Goal: Task Accomplishment & Management: Complete application form

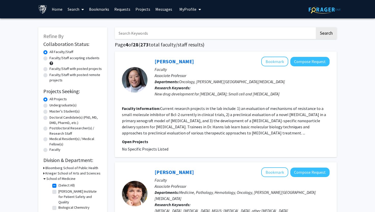
click at [50, 111] on label "Master's Student(s)" at bounding box center [65, 111] width 30 height 5
click at [50, 111] on input "Master's Student(s)" at bounding box center [51, 110] width 3 height 3
radio input "true"
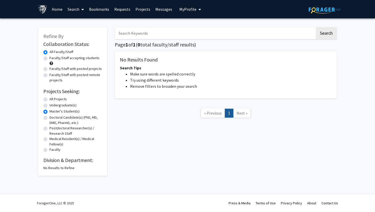
click at [50, 98] on label "All Projects" at bounding box center [58, 99] width 17 height 5
click at [50, 98] on input "All Projects" at bounding box center [51, 98] width 3 height 3
radio input "true"
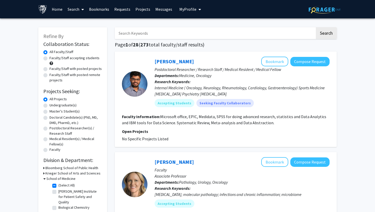
click at [51, 122] on label "Doctoral Candidate(s) (PhD, MD, DMD, PharmD, etc.)" at bounding box center [76, 120] width 53 height 11
click at [51, 118] on input "Doctoral Candidate(s) (PhD, MD, DMD, PharmD, etc.)" at bounding box center [51, 116] width 3 height 3
radio input "true"
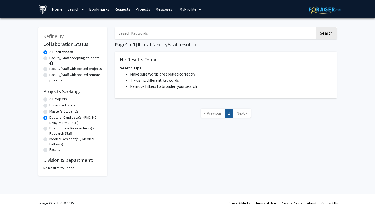
click at [50, 101] on label "All Projects" at bounding box center [58, 99] width 17 height 5
click at [50, 100] on input "All Projects" at bounding box center [51, 98] width 3 height 3
radio input "true"
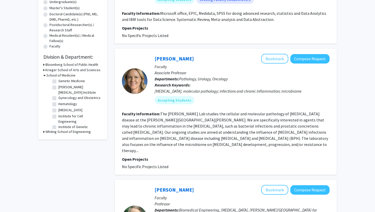
scroll to position [99, 0]
click at [58, 104] on label "[MEDICAL_DATA]" at bounding box center [70, 106] width 24 height 5
click at [58, 104] on input "[MEDICAL_DATA]" at bounding box center [59, 105] width 3 height 3
checkbox input "true"
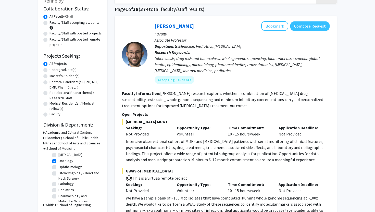
scroll to position [229, 0]
click at [58, 190] on label "Pediatrics" at bounding box center [66, 192] width 16 height 5
click at [58, 190] on input "Pediatrics" at bounding box center [59, 191] width 3 height 3
checkbox input "true"
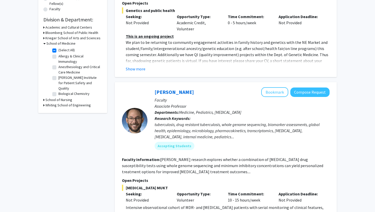
scroll to position [142, 0]
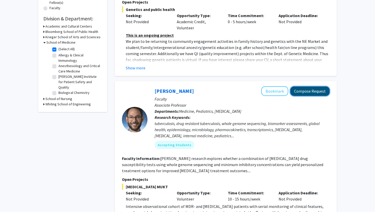
click at [307, 89] on button "Compose Request" at bounding box center [310, 91] width 39 height 9
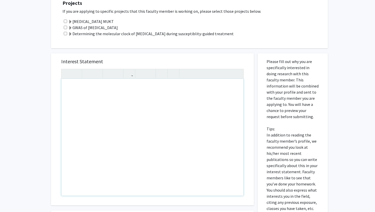
scroll to position [149, 0]
click at [78, 91] on div "Note to users with screen readers: Please press Alt+0 or Option+0 to deactivate…" at bounding box center [153, 138] width 182 height 117
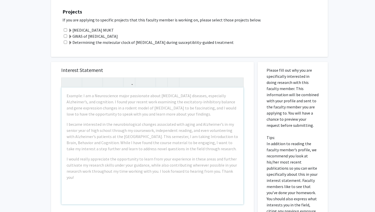
scroll to position [142, 0]
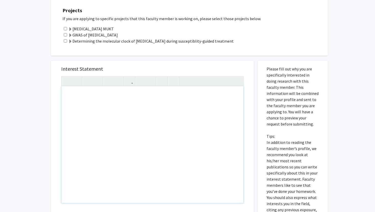
paste div "Note to users with screen readers: Please press Alt+0 or Option+0 to deactivate…"
type textarea "<l>I do sitamet co adipisc el seddoe temporin ut laboree Do. Magnaal Enimadmi’v…"
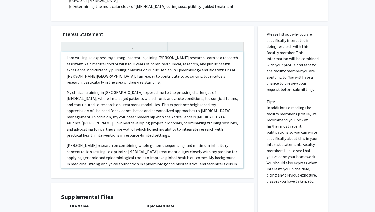
scroll to position [0, 0]
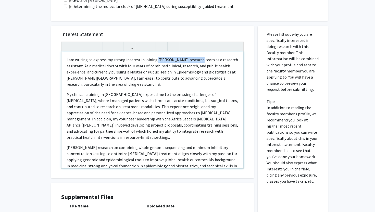
drag, startPoint x: 155, startPoint y: 59, endPoint x: 190, endPoint y: 61, distance: 35.5
click at [190, 61] on p "I am writing to express my strong interest in joining [PERSON_NAME] research te…" at bounding box center [153, 72] width 172 height 31
drag, startPoint x: 226, startPoint y: 61, endPoint x: 153, endPoint y: 63, distance: 72.8
click at [153, 63] on p "I am writing to express my strong interest in joining your research team as a r…" at bounding box center [153, 72] width 172 height 31
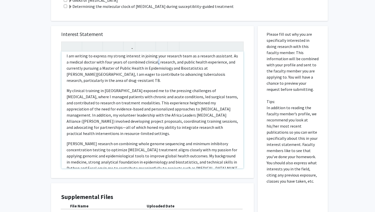
click at [180, 54] on p "I am writing to express my strong interest in joining your research team as a r…" at bounding box center [153, 68] width 172 height 31
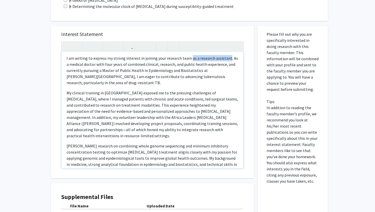
drag, startPoint x: 225, startPoint y: 56, endPoint x: 188, endPoint y: 59, distance: 37.1
click at [188, 59] on p "I am writing to express my strong interest in joining your research team as a r…" at bounding box center [153, 70] width 172 height 31
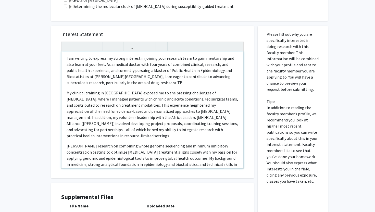
click at [141, 70] on p "I am writing to express my strong interest in joining your research team to gai…" at bounding box center [153, 70] width 172 height 31
click at [185, 70] on p "I am writing to express my strong interest in joining your research team to gai…" at bounding box center [153, 70] width 172 height 31
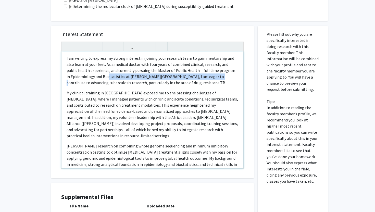
drag, startPoint x: 209, startPoint y: 76, endPoint x: 104, endPoint y: 74, distance: 105.2
click at [104, 74] on p "I am writing to express my strong interest in joining your research team to gai…" at bounding box center [153, 70] width 172 height 31
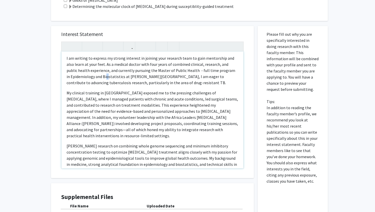
click at [103, 75] on p "I am writing to express my strong interest in joining your research team to gai…" at bounding box center [153, 70] width 172 height 31
click at [224, 70] on p "I am writing to express my strong interest in joining your research team to gai…" at bounding box center [153, 70] width 172 height 31
drag, startPoint x: 123, startPoint y: 77, endPoint x: 65, endPoint y: 75, distance: 58.5
click at [65, 75] on div "I am writing to express my strong interest in joining your research team to gai…" at bounding box center [153, 110] width 182 height 117
click at [67, 76] on p "I am writing to express my strong interest in joining your research team to gai…" at bounding box center [153, 70] width 172 height 31
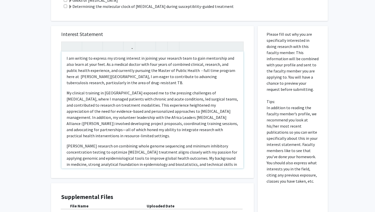
click at [106, 143] on p "[PERSON_NAME] research on combining whole genome sequencing and minimum inhibit…" at bounding box center [153, 164] width 172 height 43
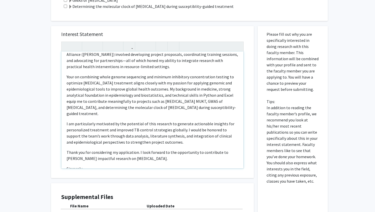
scroll to position [71, 0]
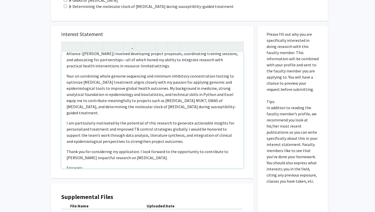
click at [224, 149] on p "Thank you for considering my application. I look forward to the opportunity to …" at bounding box center [153, 155] width 172 height 12
drag, startPoint x: 224, startPoint y: 138, endPoint x: 85, endPoint y: 146, distance: 138.6
click at [85, 149] on p "Thank you for considering my application. I look forward to the opportunity to …" at bounding box center [153, 155] width 172 height 12
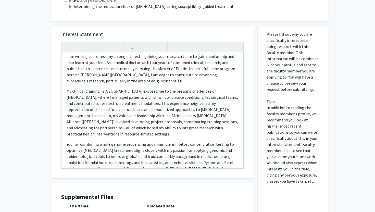
scroll to position [0, 0]
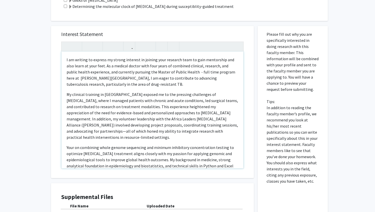
click at [175, 124] on p "My clinical training in [GEOGRAPHIC_DATA] exposed me to the pressing challenges…" at bounding box center [153, 115] width 172 height 49
click at [177, 124] on p "My clinical training in [GEOGRAPHIC_DATA] exposed me to the pressing challenges…" at bounding box center [153, 115] width 172 height 49
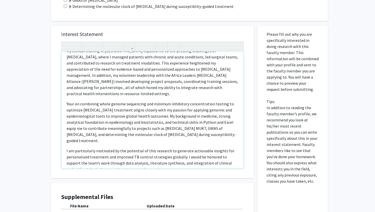
scroll to position [45, 0]
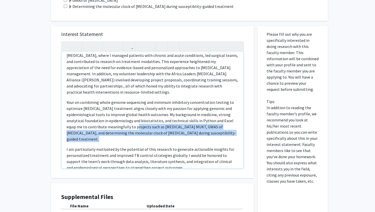
drag, startPoint x: 109, startPoint y: 121, endPoint x: 199, endPoint y: 134, distance: 91.0
click at [200, 133] on div "I am writing to express my strong interest in joining your research team to gai…" at bounding box center [153, 110] width 182 height 117
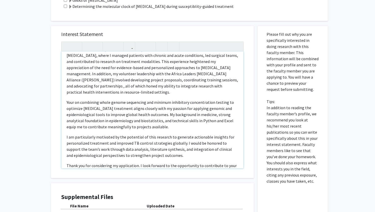
click at [229, 63] on p "My clinical training in [GEOGRAPHIC_DATA] exposed me to the pressing challenges…" at bounding box center [153, 70] width 172 height 49
type textarea "<p>I am writing to express my strong interest in joining your research team to …"
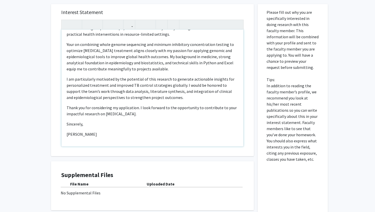
scroll to position [243, 0]
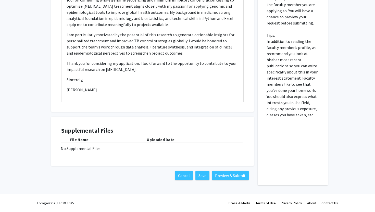
click at [80, 140] on b "File Name" at bounding box center [79, 139] width 18 height 5
click at [161, 137] on b "Uploaded Date" at bounding box center [161, 139] width 28 height 5
click at [103, 149] on div "No Supplemental Files" at bounding box center [153, 149] width 184 height 6
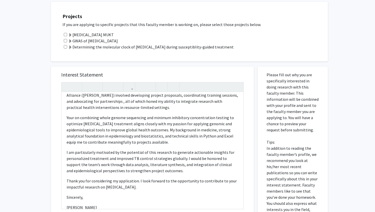
scroll to position [70, 0]
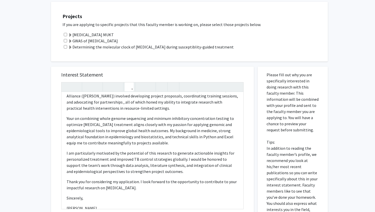
click at [130, 88] on icon "button" at bounding box center [129, 87] width 4 height 8
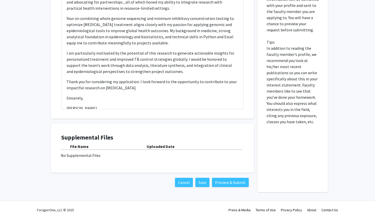
scroll to position [81, 0]
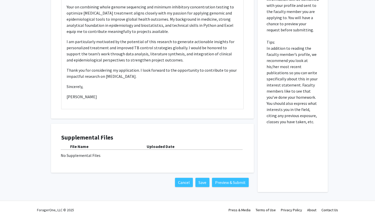
click at [103, 156] on div "No Supplemental Files" at bounding box center [153, 155] width 184 height 6
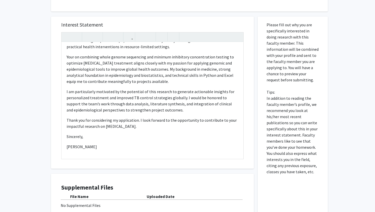
scroll to position [243, 0]
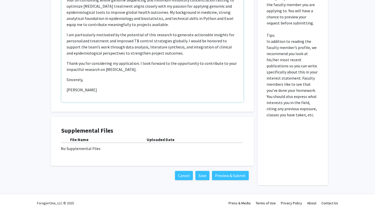
drag, startPoint x: 114, startPoint y: 85, endPoint x: 110, endPoint y: 53, distance: 32.2
click at [110, 53] on div "I am writing to express my strong interest in joining your research team to gai…" at bounding box center [153, 43] width 182 height 117
click at [118, 79] on div "I am writing to express my strong interest in joining your research team to gai…" at bounding box center [153, 43] width 182 height 117
click at [113, 87] on p "[PERSON_NAME]" at bounding box center [153, 90] width 172 height 6
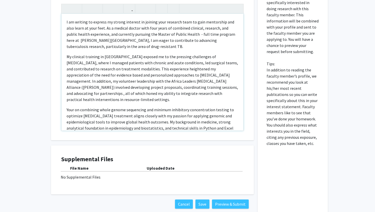
scroll to position [213, 0]
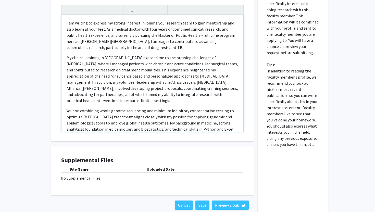
drag, startPoint x: 113, startPoint y: 85, endPoint x: 78, endPoint y: 18, distance: 75.0
click at [78, 18] on div "I am writing to express my strong interest in joining your research team to gai…" at bounding box center [153, 73] width 182 height 117
copy div "L ip dolorsi am consect ad elitse doeiusmo te incidid utla etdolore magn al eni…"
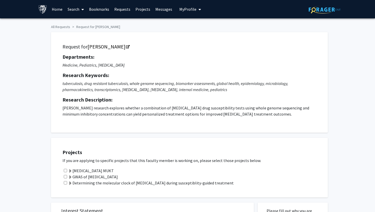
scroll to position [243, 0]
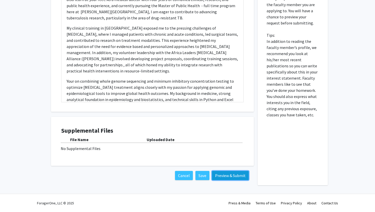
click at [230, 178] on button "Preview & Submit" at bounding box center [230, 175] width 37 height 9
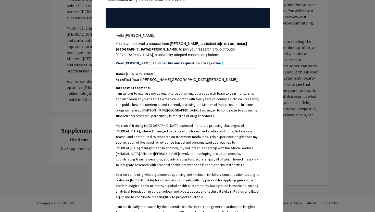
scroll to position [188, 0]
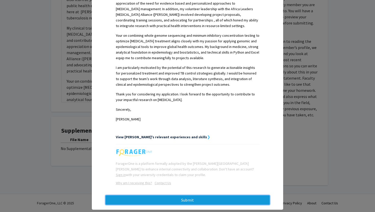
click at [206, 196] on button "Submit" at bounding box center [188, 200] width 164 height 9
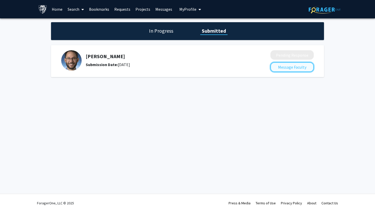
click at [287, 67] on button "Message Faculty" at bounding box center [292, 67] width 43 height 10
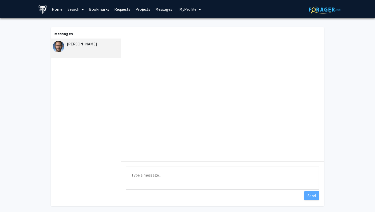
click at [80, 10] on span at bounding box center [81, 10] width 5 height 18
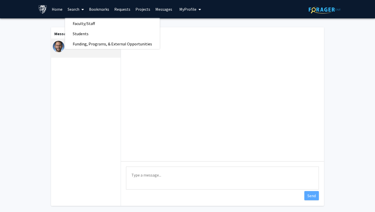
click at [73, 8] on link "Search" at bounding box center [75, 9] width 21 height 18
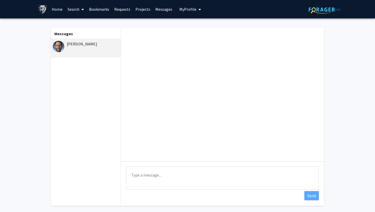
click at [73, 8] on link "Search" at bounding box center [75, 9] width 21 height 18
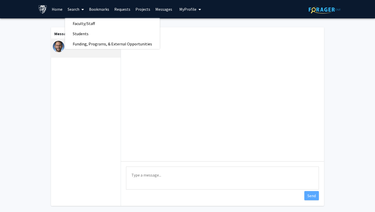
click at [73, 8] on link "Search" at bounding box center [75, 9] width 21 height 18
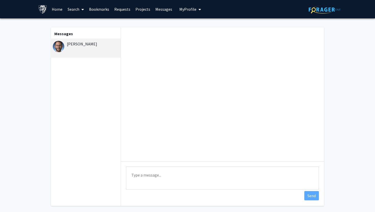
click at [59, 9] on link "Home" at bounding box center [57, 9] width 16 height 18
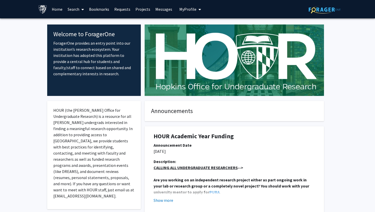
click at [73, 10] on link "Search" at bounding box center [75, 9] width 21 height 18
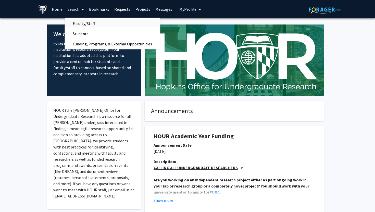
click at [78, 24] on span "Faculty/Staff" at bounding box center [84, 23] width 38 height 10
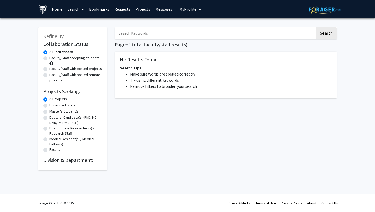
click at [59, 163] on h2 "Division & Department:" at bounding box center [72, 160] width 59 height 6
click at [240, 35] on input "Search Keywords" at bounding box center [215, 33] width 200 height 12
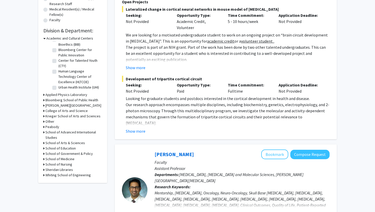
scroll to position [132, 0]
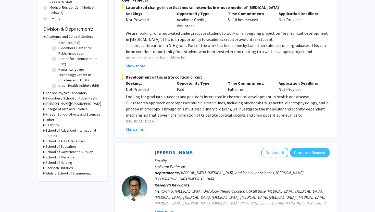
click at [45, 158] on div "School of Medicine" at bounding box center [72, 157] width 59 height 5
click at [44, 157] on icon at bounding box center [43, 157] width 1 height 5
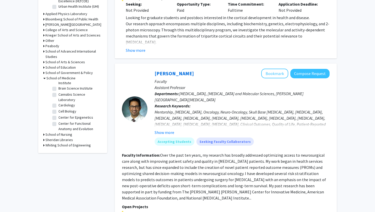
scroll to position [123, 0]
click at [58, 104] on label "Cardiology" at bounding box center [66, 106] width 17 height 5
click at [58, 104] on input "Cardiology" at bounding box center [59, 105] width 3 height 3
checkbox input "true"
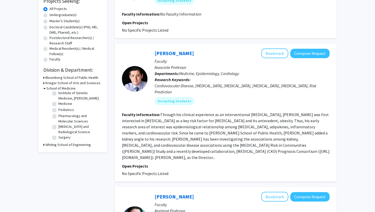
scroll to position [91, 0]
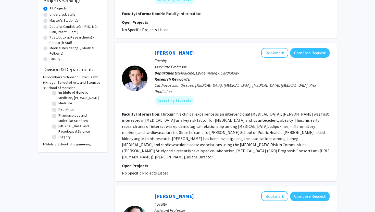
click at [58, 128] on label "[MEDICAL_DATA] and Radiological Science" at bounding box center [79, 129] width 42 height 11
click at [58, 127] on input "[MEDICAL_DATA] and Radiological Science" at bounding box center [59, 125] width 3 height 3
checkbox input "true"
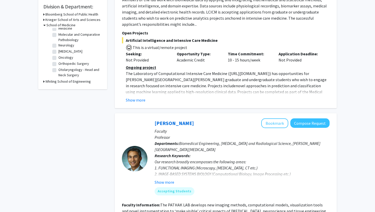
scroll to position [171, 0]
click at [58, 83] on label "Pediatrics" at bounding box center [66, 85] width 16 height 5
click at [58, 83] on input "Pediatrics" at bounding box center [59, 84] width 3 height 3
checkbox input "true"
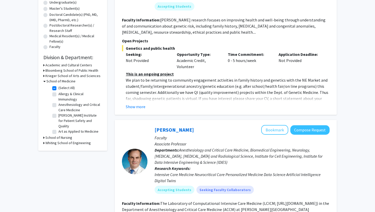
scroll to position [134, 0]
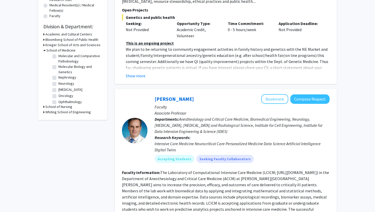
scroll to position [252, 0]
click at [58, 89] on label "Oncology" at bounding box center [65, 91] width 15 height 5
click at [58, 89] on input "Oncology" at bounding box center [59, 90] width 3 height 3
checkbox input "true"
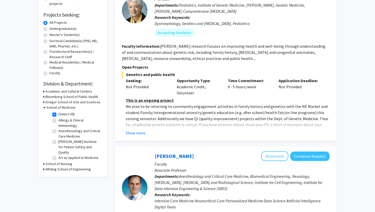
scroll to position [78, 0]
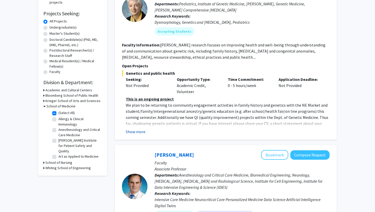
click at [129, 131] on button "Show more" at bounding box center [136, 132] width 20 height 6
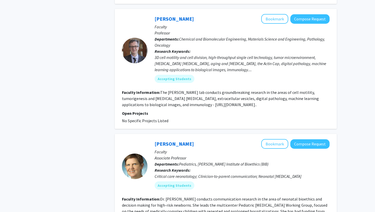
scroll to position [1435, 0]
